Goal: Information Seeking & Learning: Learn about a topic

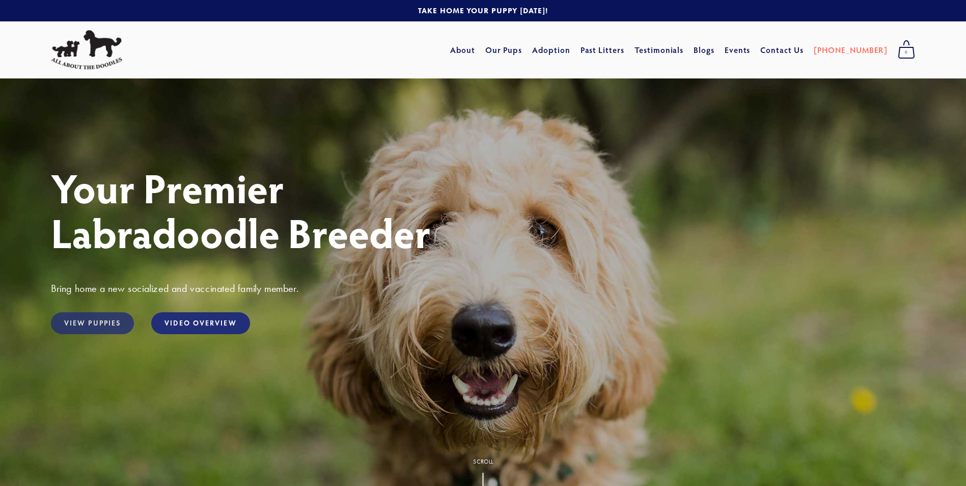
click at [90, 324] on link "View Puppies" at bounding box center [92, 323] width 83 height 22
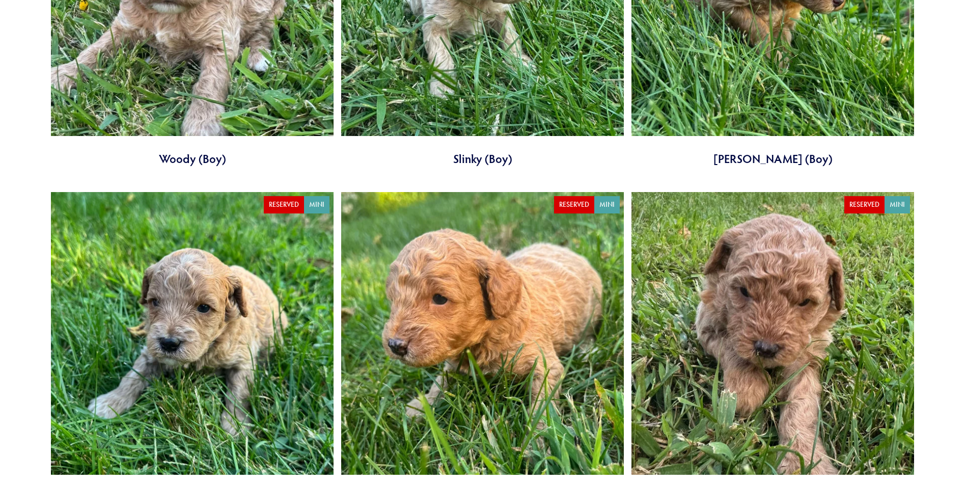
scroll to position [1934, 0]
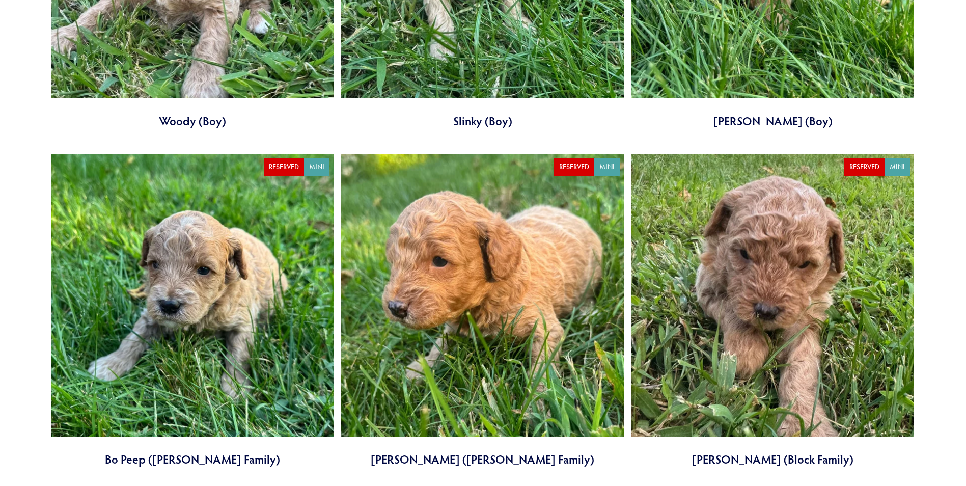
click at [459, 243] on link at bounding box center [482, 310] width 283 height 313
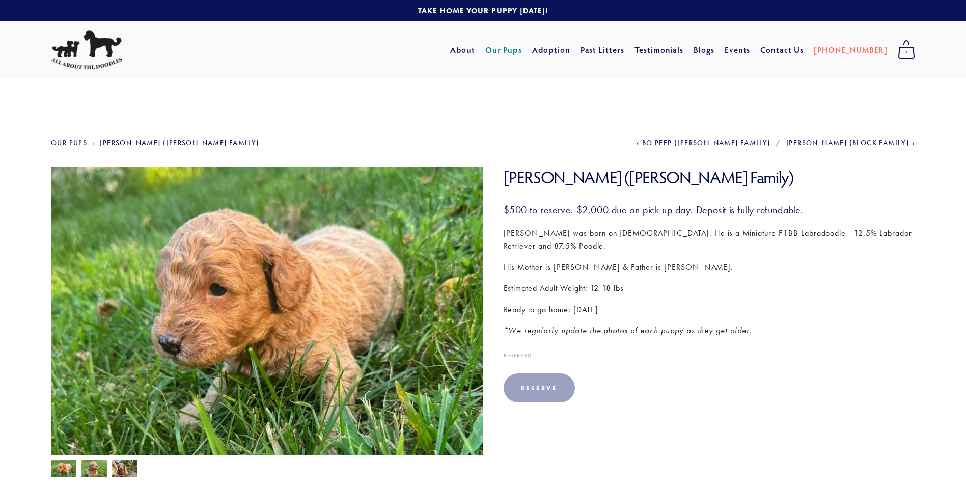
click at [96, 471] on img at bounding box center [93, 469] width 25 height 19
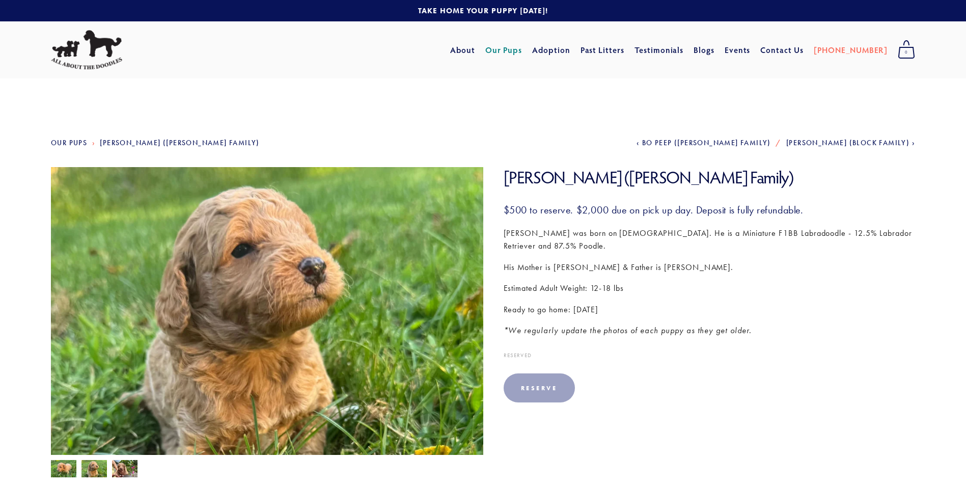
click at [123, 463] on img at bounding box center [124, 469] width 25 height 19
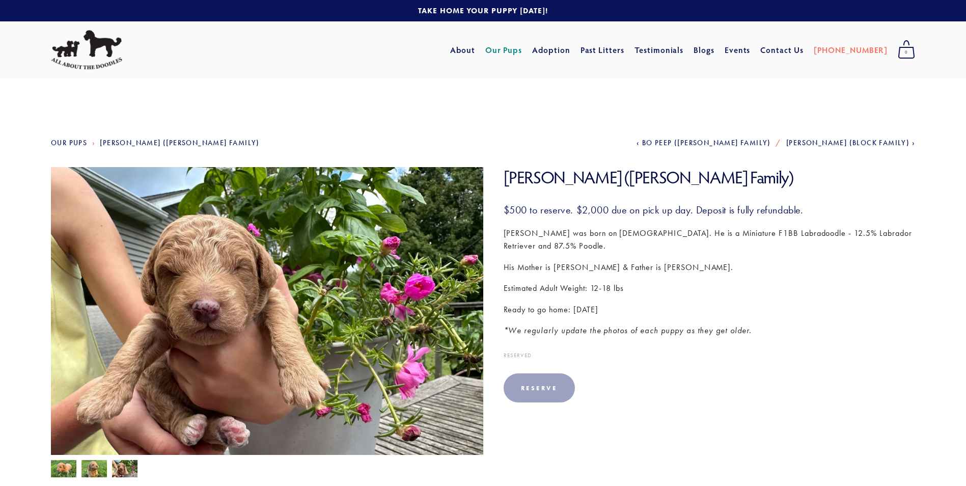
click at [68, 468] on img at bounding box center [63, 469] width 25 height 19
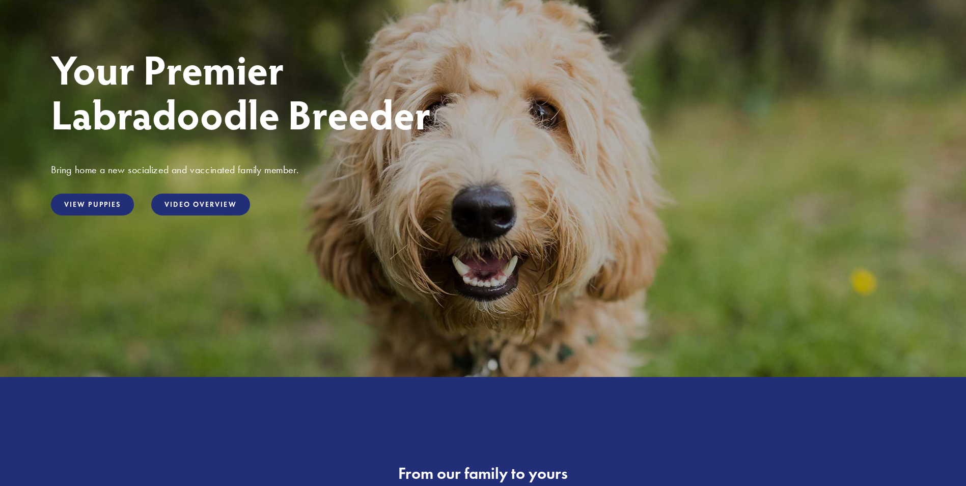
scroll to position [51, 0]
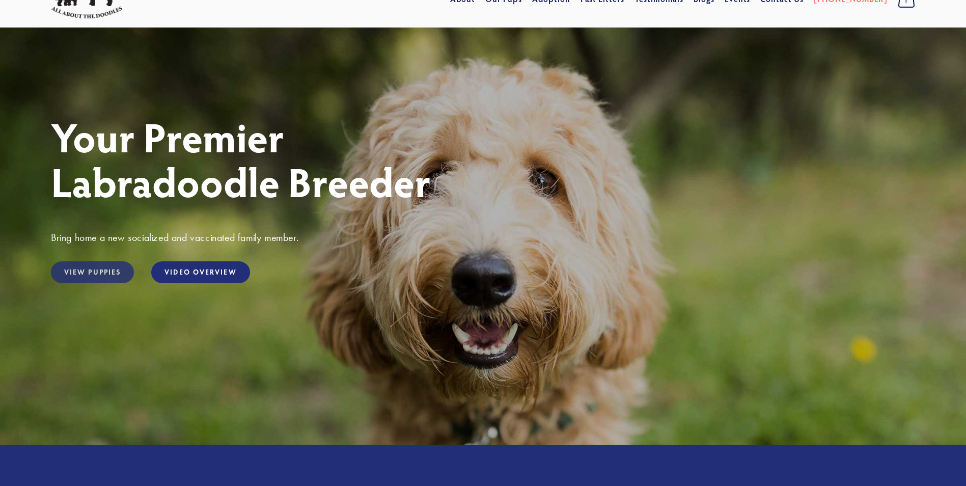
click at [109, 279] on link "View Puppies" at bounding box center [92, 272] width 83 height 22
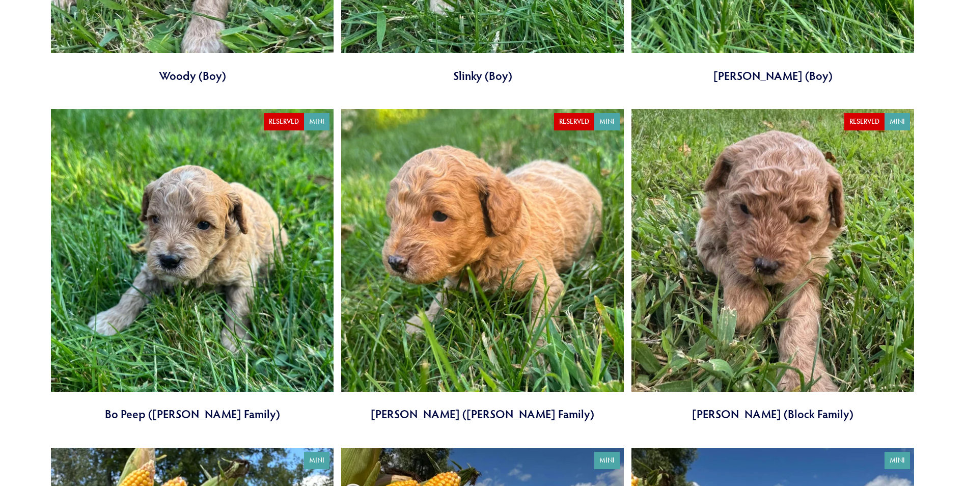
scroll to position [1985, 0]
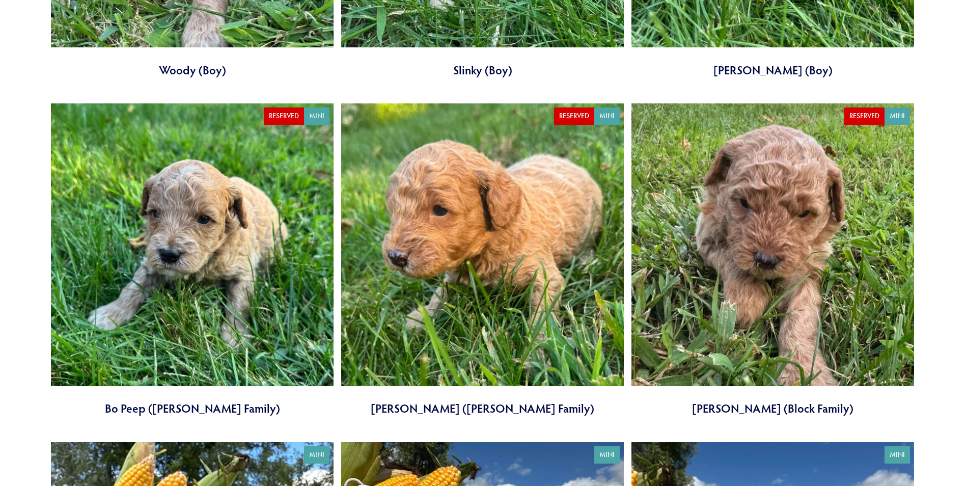
click at [442, 221] on link at bounding box center [482, 259] width 283 height 313
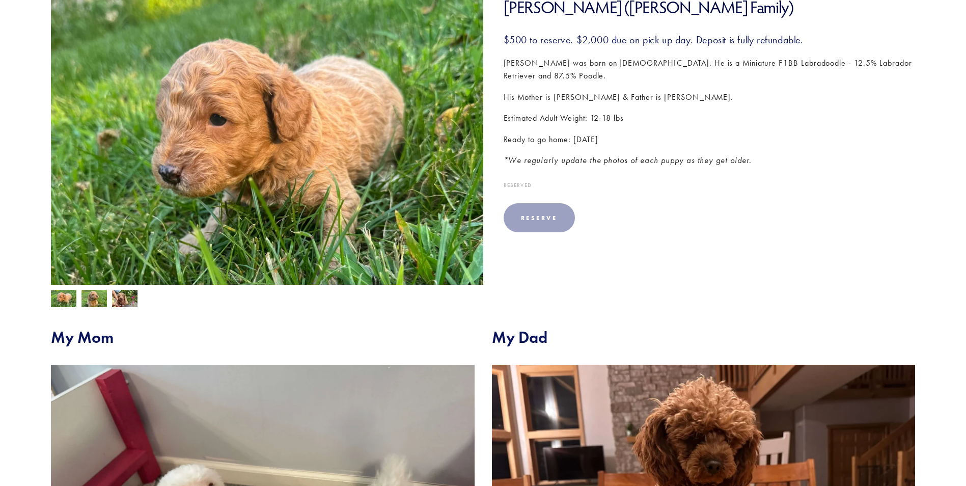
scroll to position [153, 0]
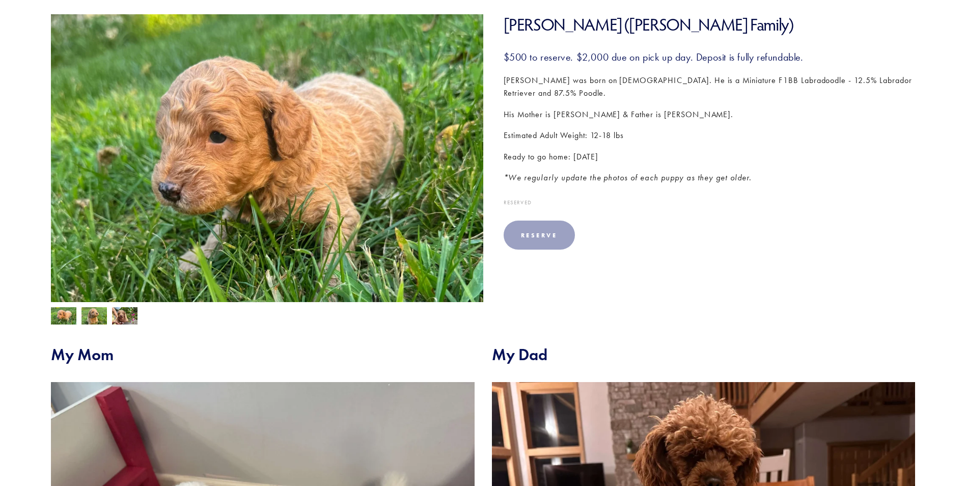
click at [317, 178] on img at bounding box center [267, 176] width 432 height 324
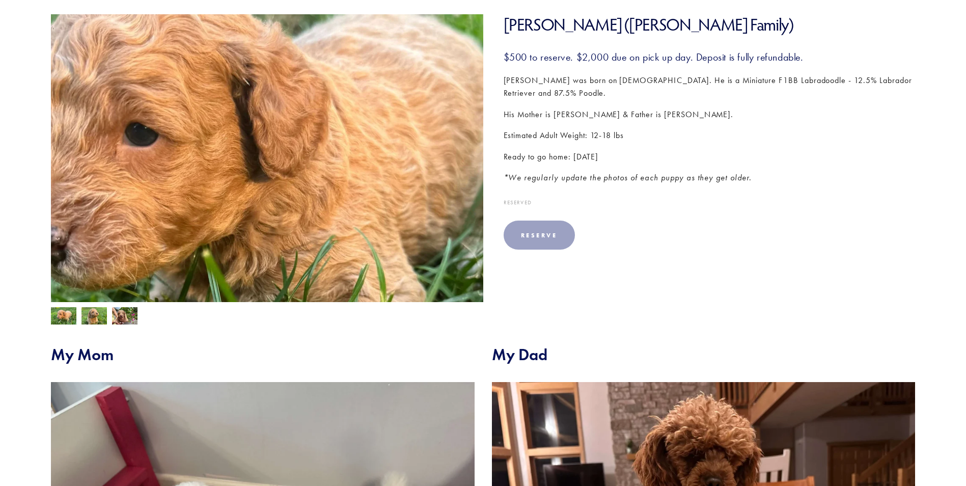
click at [295, 140] on img at bounding box center [267, 176] width 432 height 324
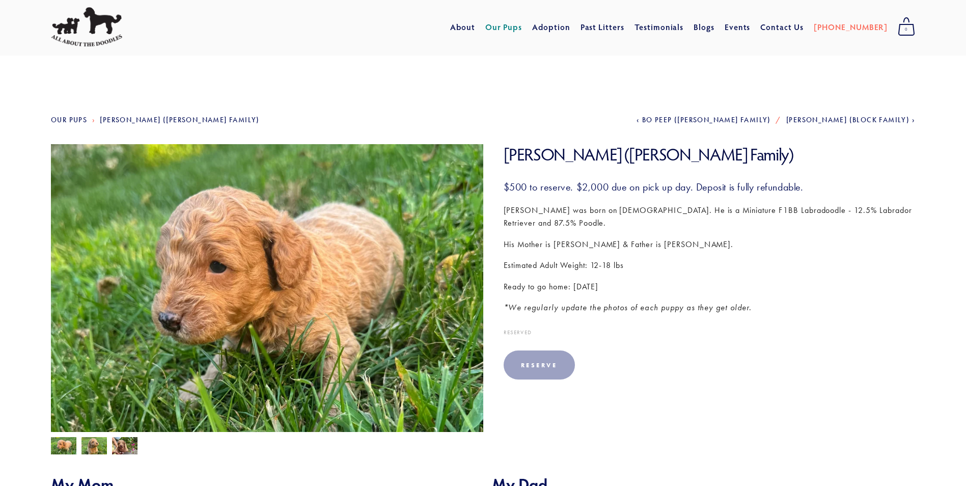
scroll to position [0, 0]
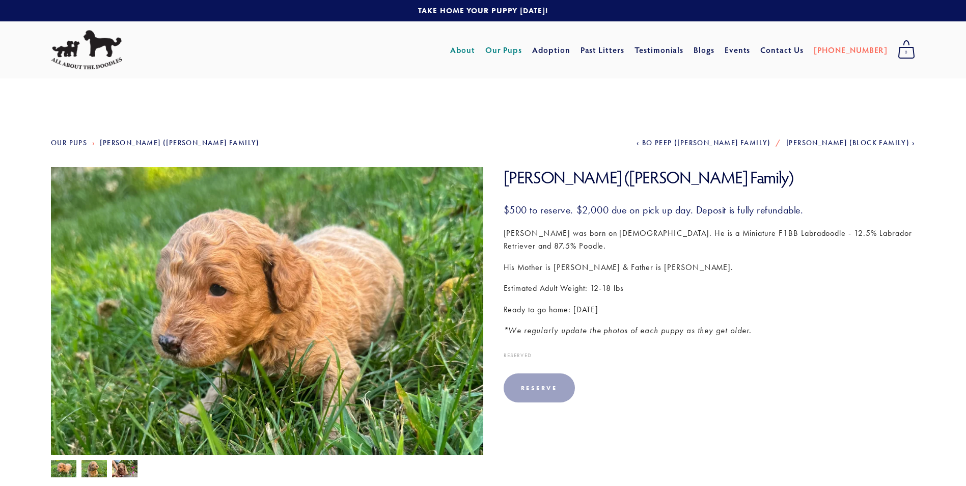
click at [475, 55] on link "About" at bounding box center [462, 50] width 25 height 18
